Goal: Information Seeking & Learning: Learn about a topic

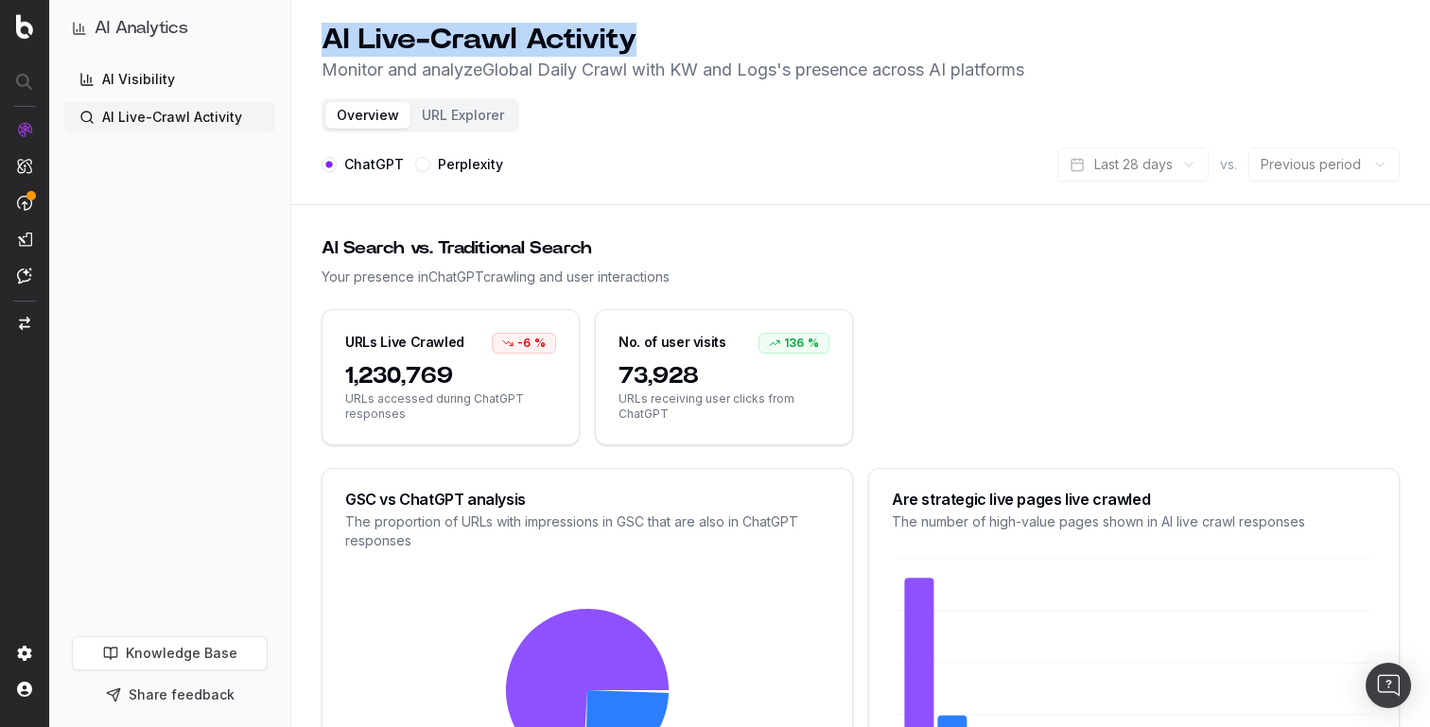
drag, startPoint x: 327, startPoint y: 36, endPoint x: 883, endPoint y: 50, distance: 556.2
click at [883, 50] on h1 "AI Live-Crawl Activity" at bounding box center [673, 40] width 703 height 34
click at [943, 76] on p "Monitor and analyze Global Daily Crawl with KW and Logs 's presence across AI p…" at bounding box center [673, 70] width 703 height 26
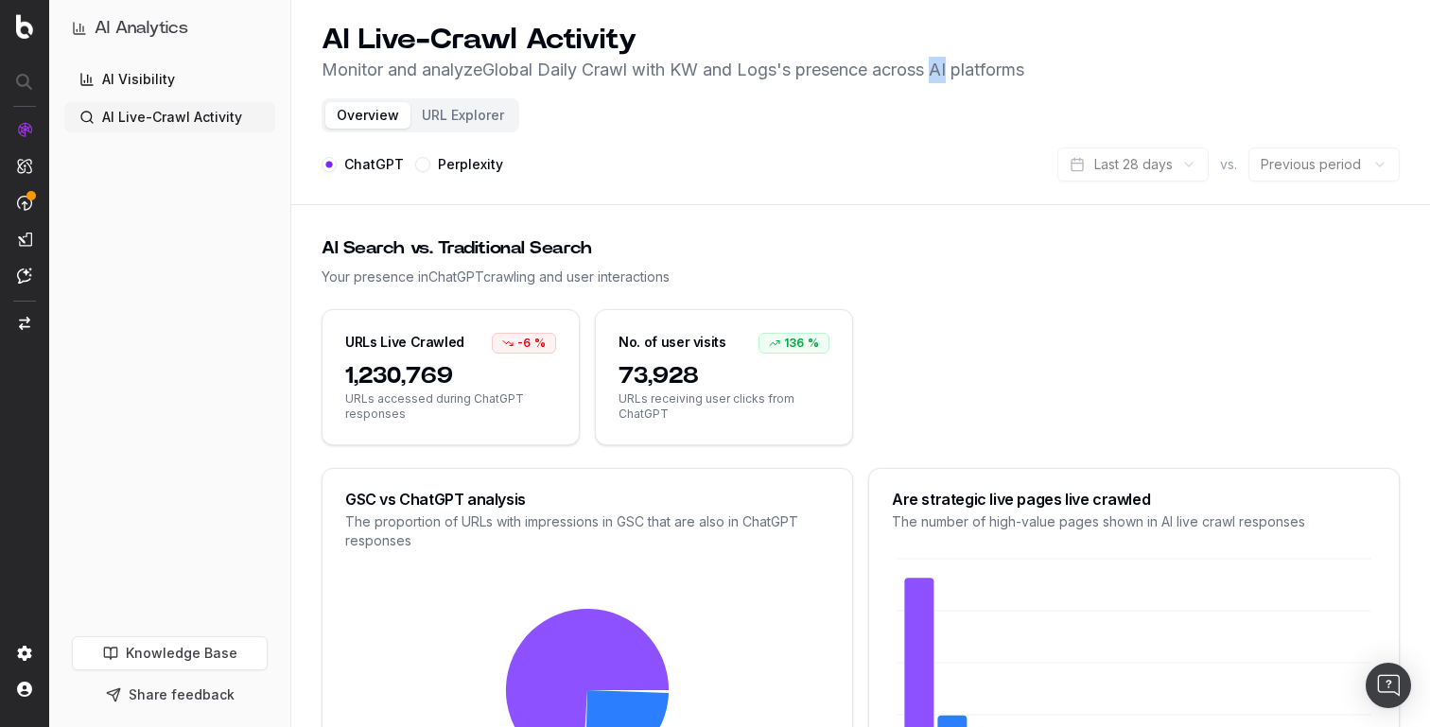
click at [943, 76] on p "Monitor and analyze Global Daily Crawl with KW and Logs 's presence across AI p…" at bounding box center [673, 70] width 703 height 26
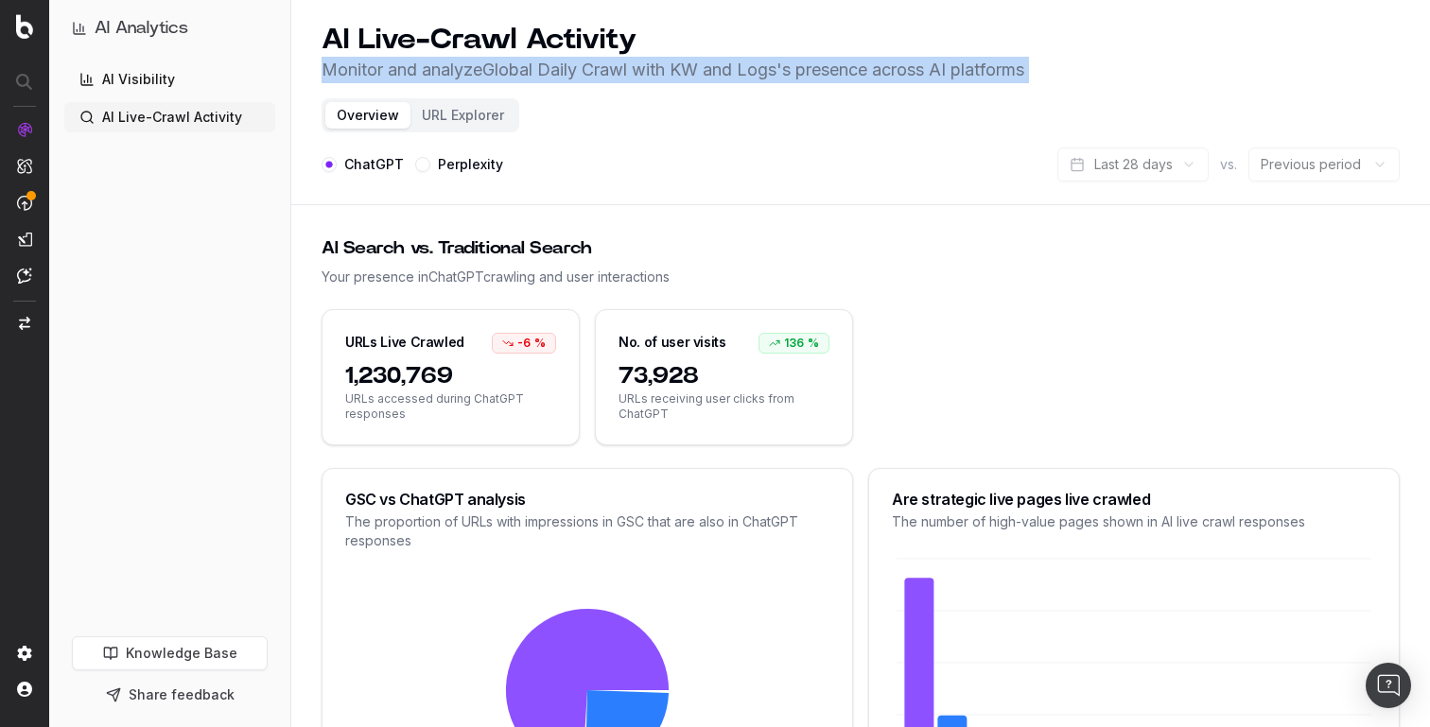
click at [943, 76] on p "Monitor and analyze Global Daily Crawl with KW and Logs 's presence across AI p…" at bounding box center [673, 70] width 703 height 26
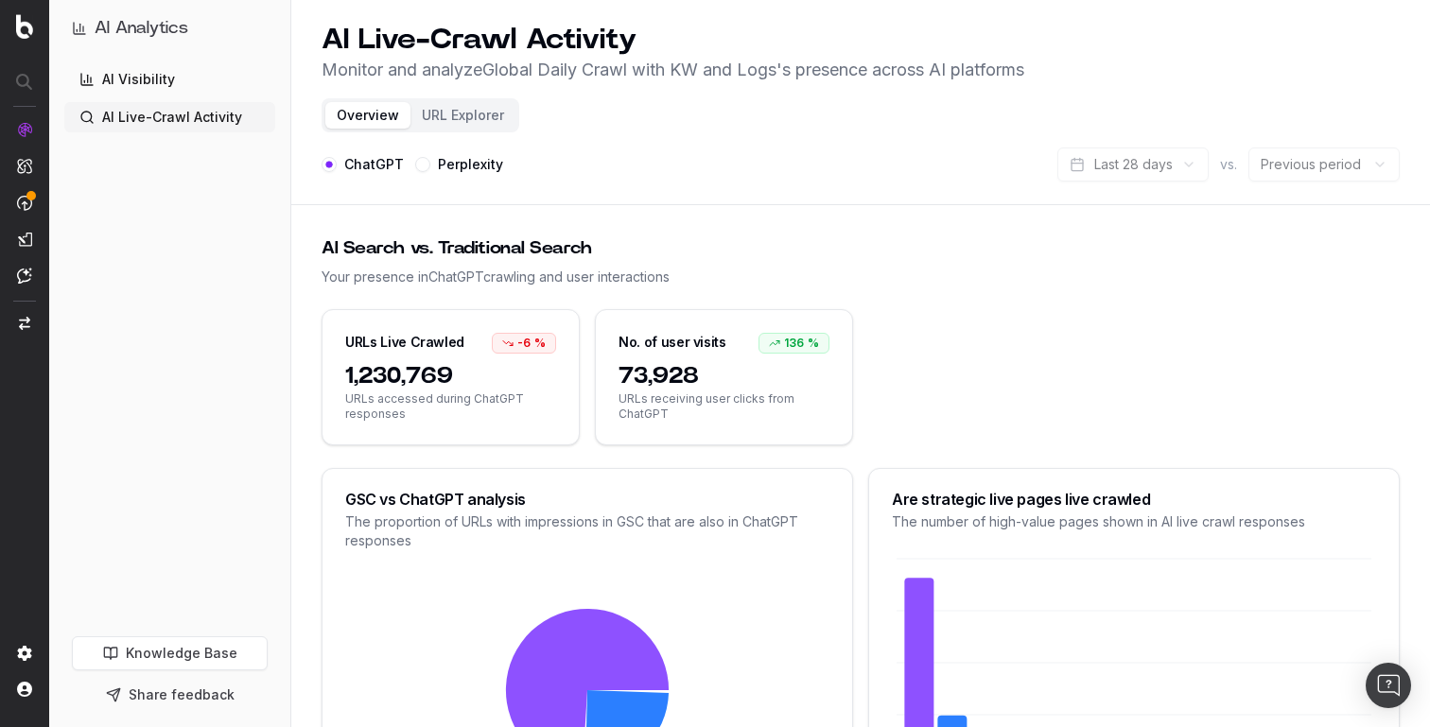
click at [1021, 90] on header "AI Live-Crawl Activity Monitor and analyze Global Daily Crawl with KW and Logs …" at bounding box center [860, 102] width 1139 height 205
click at [411, 111] on button "URL Explorer" at bounding box center [462, 115] width 105 height 26
click at [420, 111] on button "URL Explorer" at bounding box center [462, 115] width 105 height 26
click at [376, 116] on button "Overview" at bounding box center [367, 115] width 85 height 26
click at [433, 104] on button "URL Explorer" at bounding box center [462, 115] width 105 height 26
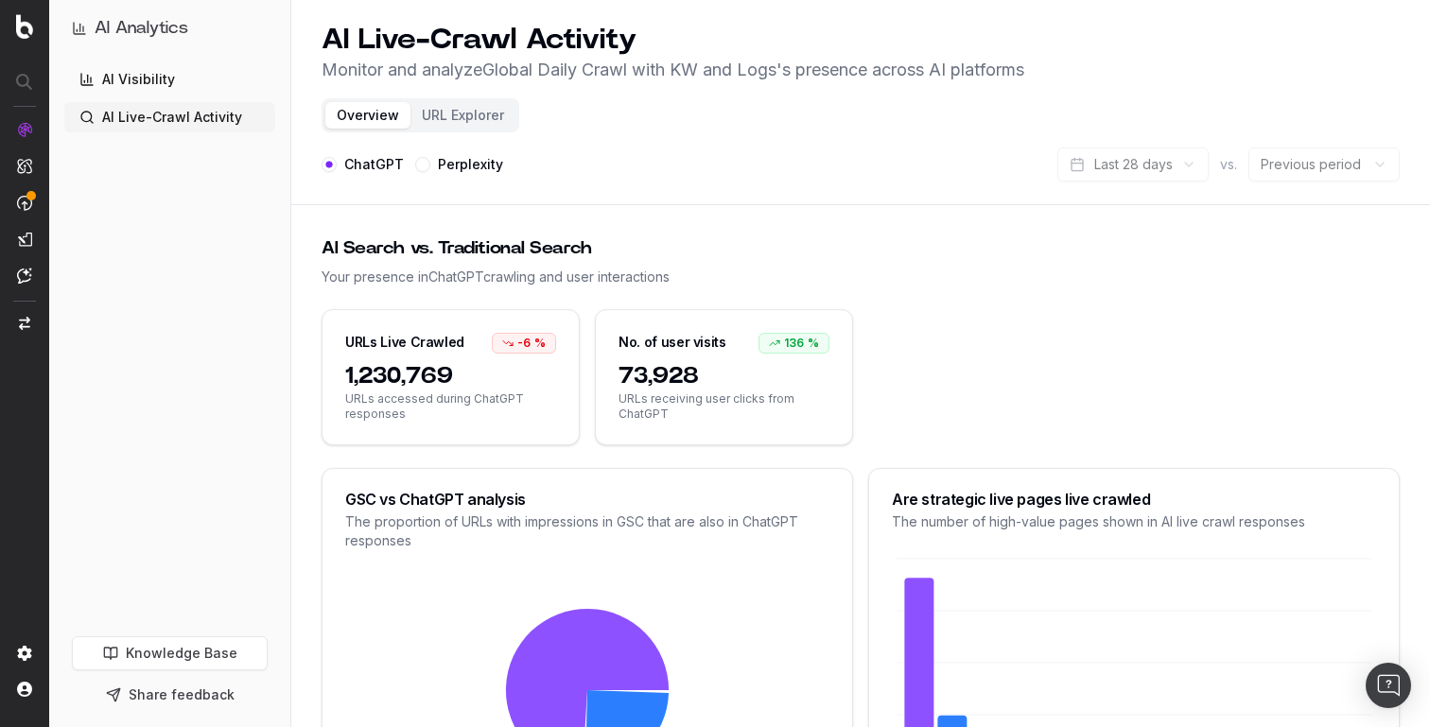
click at [419, 72] on p "Monitor and analyze Global Daily Crawl with KW and Logs 's presence across AI p…" at bounding box center [673, 70] width 703 height 26
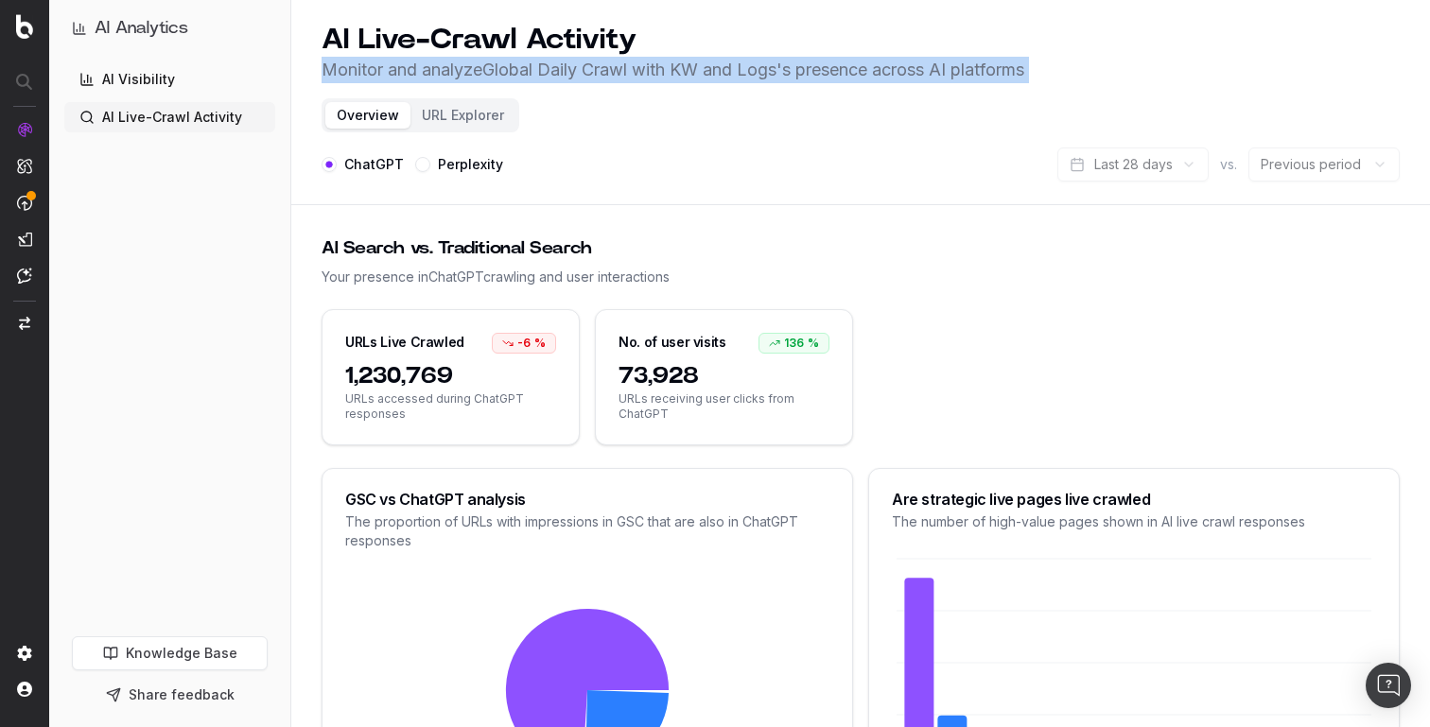
click at [419, 72] on p "Monitor and analyze Global Daily Crawl with KW and Logs 's presence across AI p…" at bounding box center [673, 70] width 703 height 26
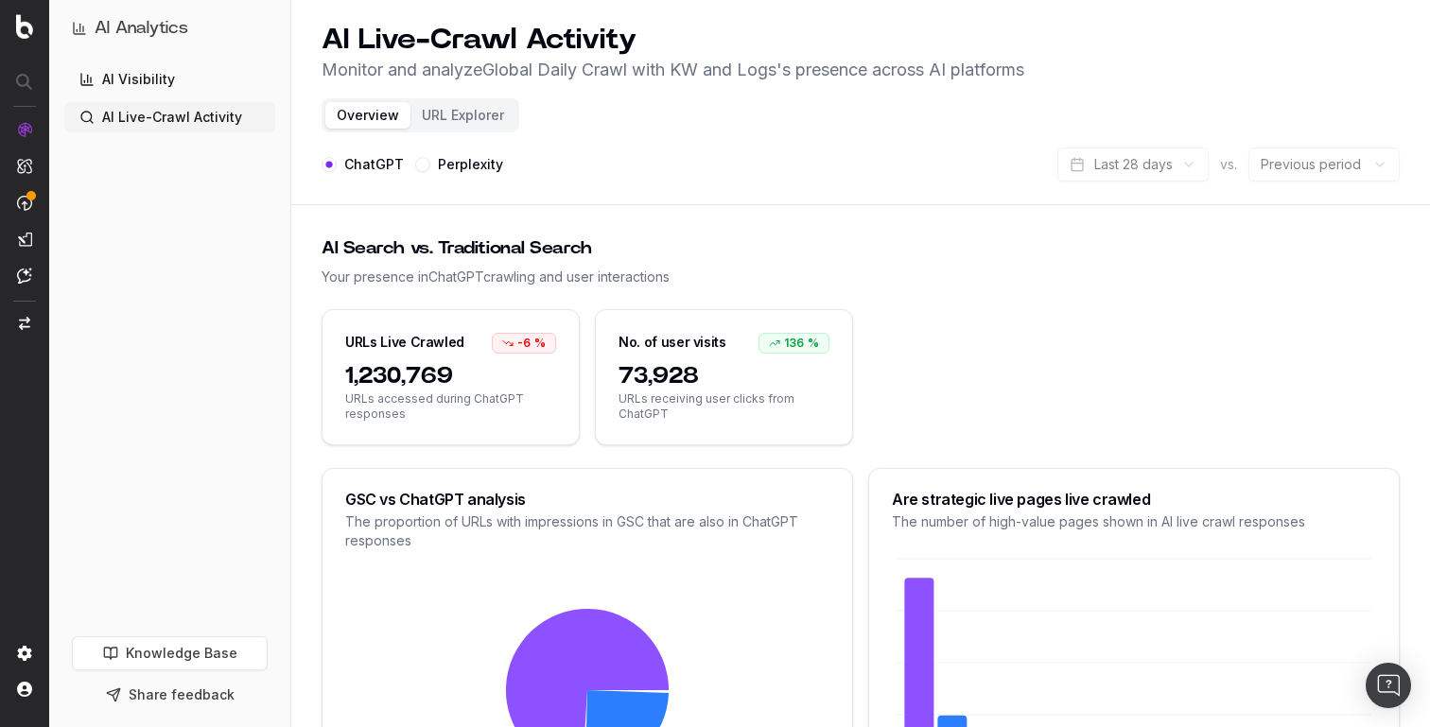
click at [479, 28] on h1 "AI Live-Crawl Activity" at bounding box center [673, 40] width 703 height 34
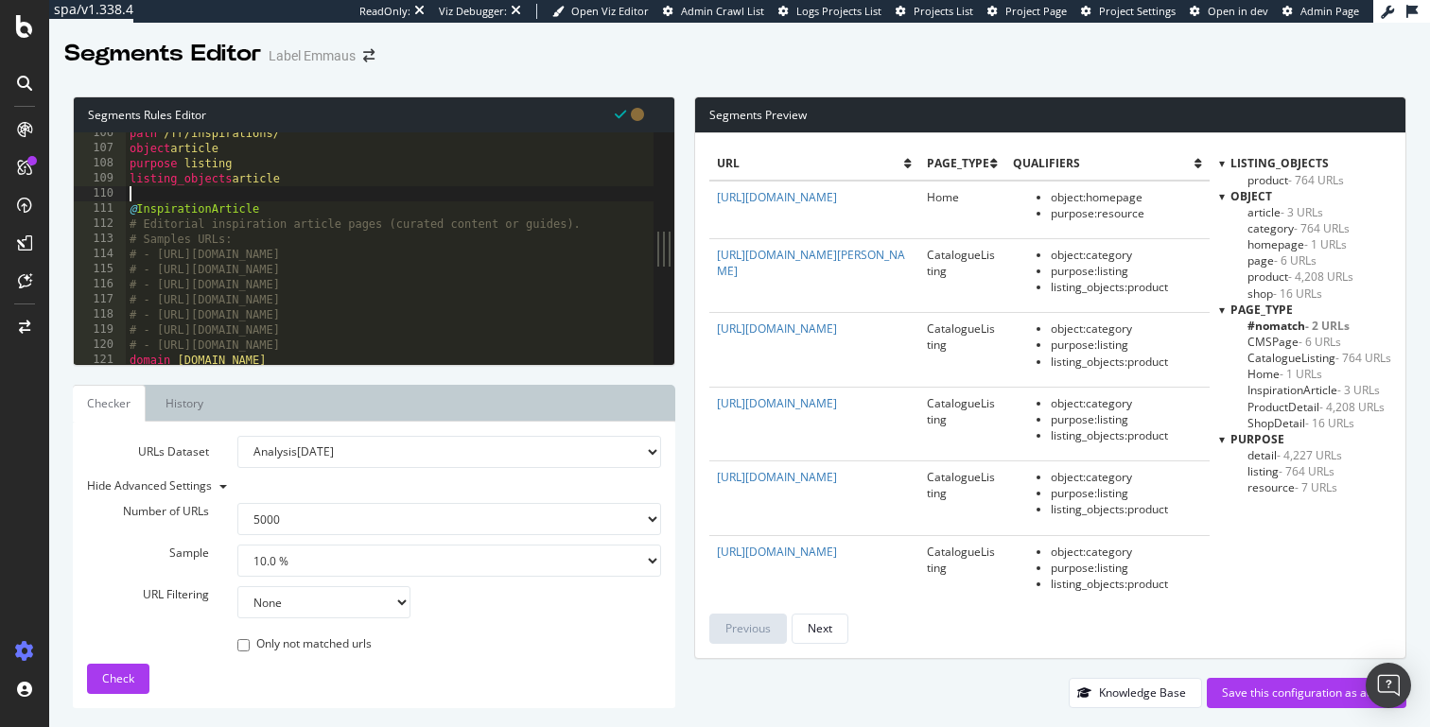
select select "5000"
select select "10"
click at [726, 111] on div "Segments Preview" at bounding box center [1050, 115] width 710 height 36
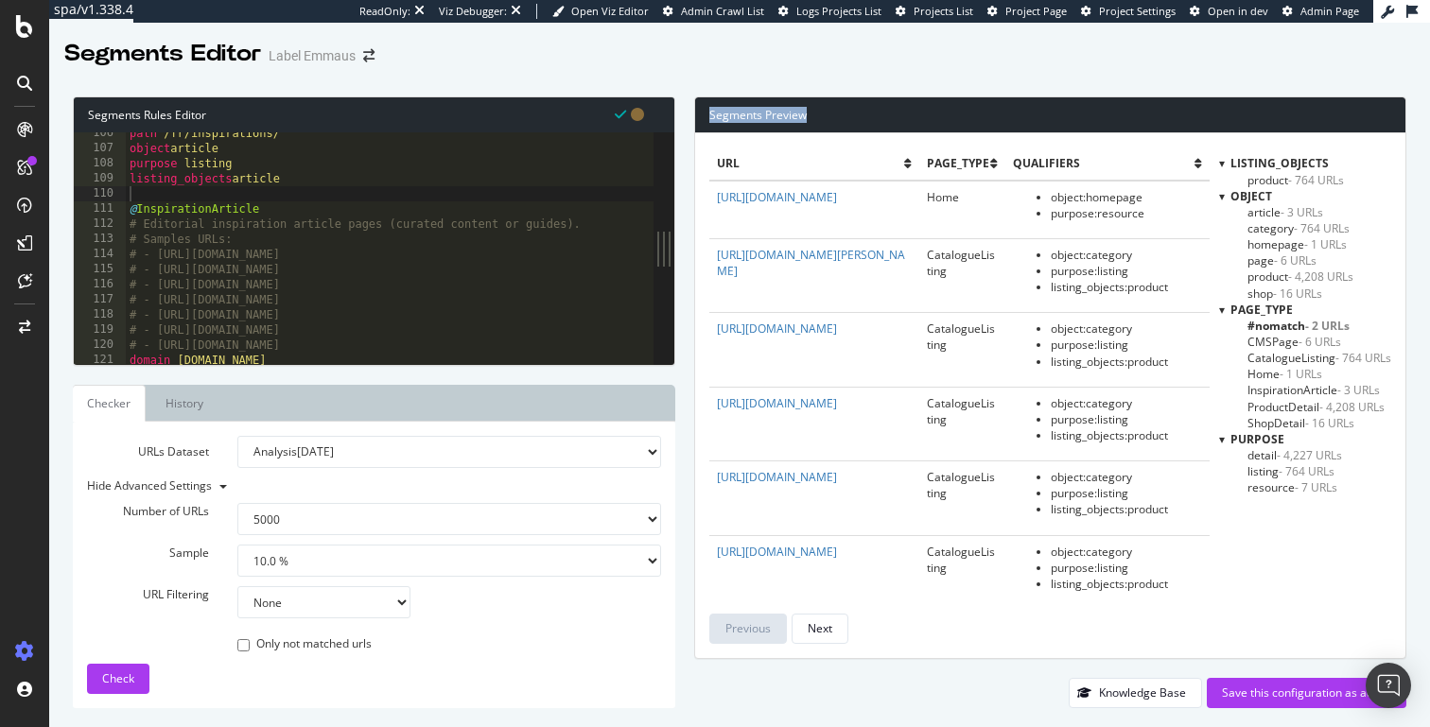
click at [726, 111] on div "Segments Preview" at bounding box center [1050, 115] width 710 height 36
